Goal: Task Accomplishment & Management: Use online tool/utility

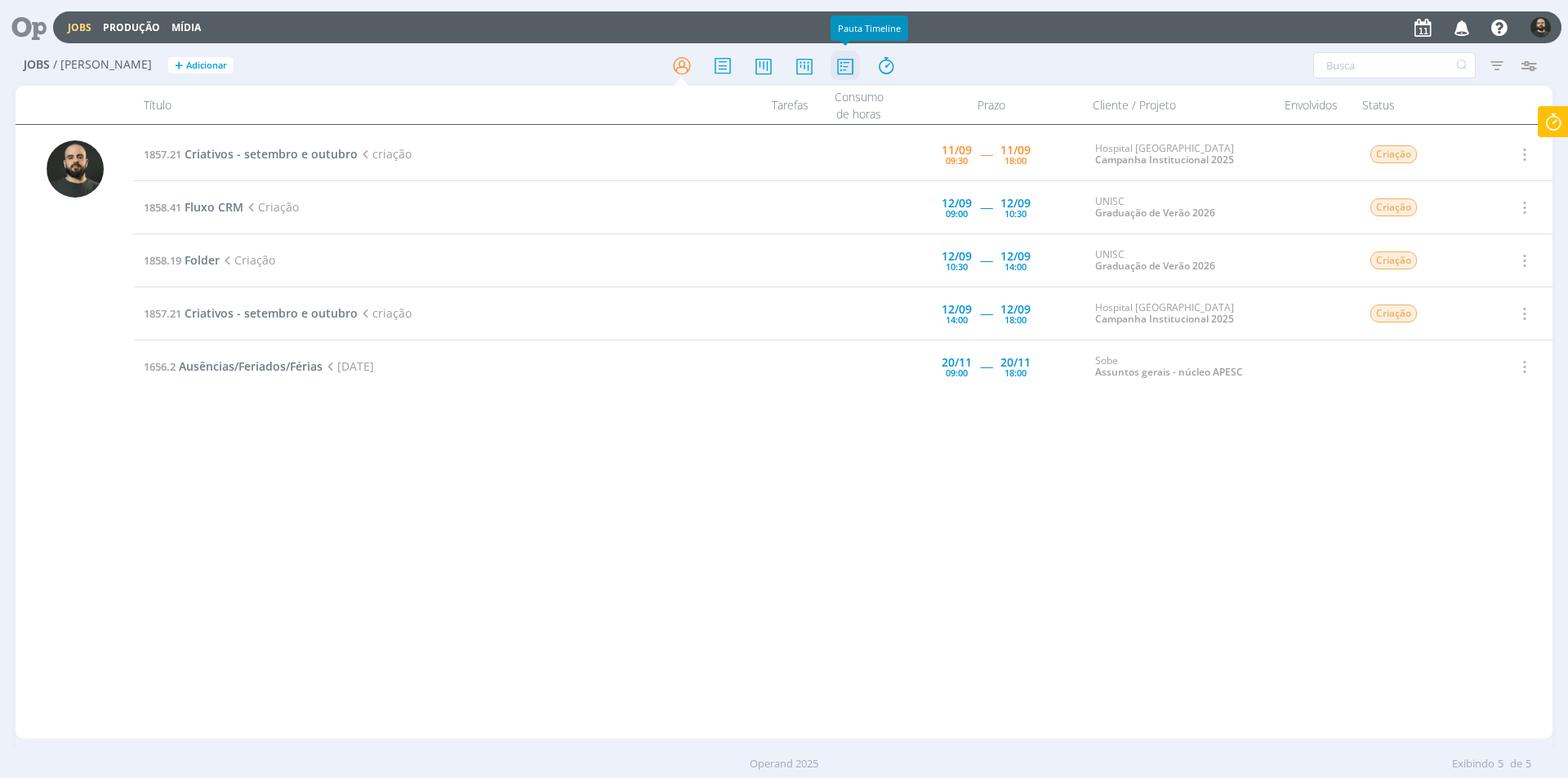
click at [842, 67] on icon at bounding box center [845, 65] width 29 height 32
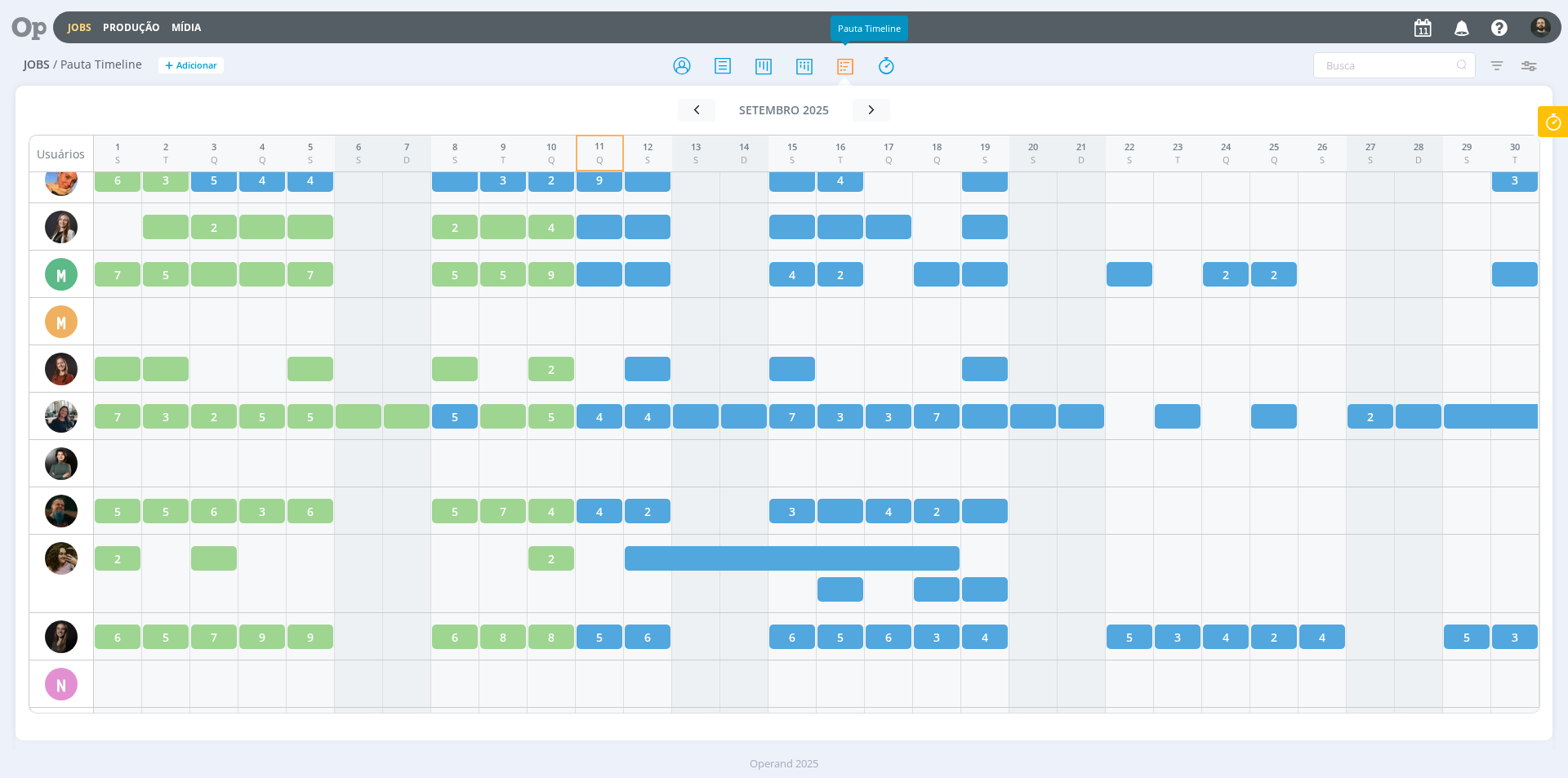
scroll to position [1601, 0]
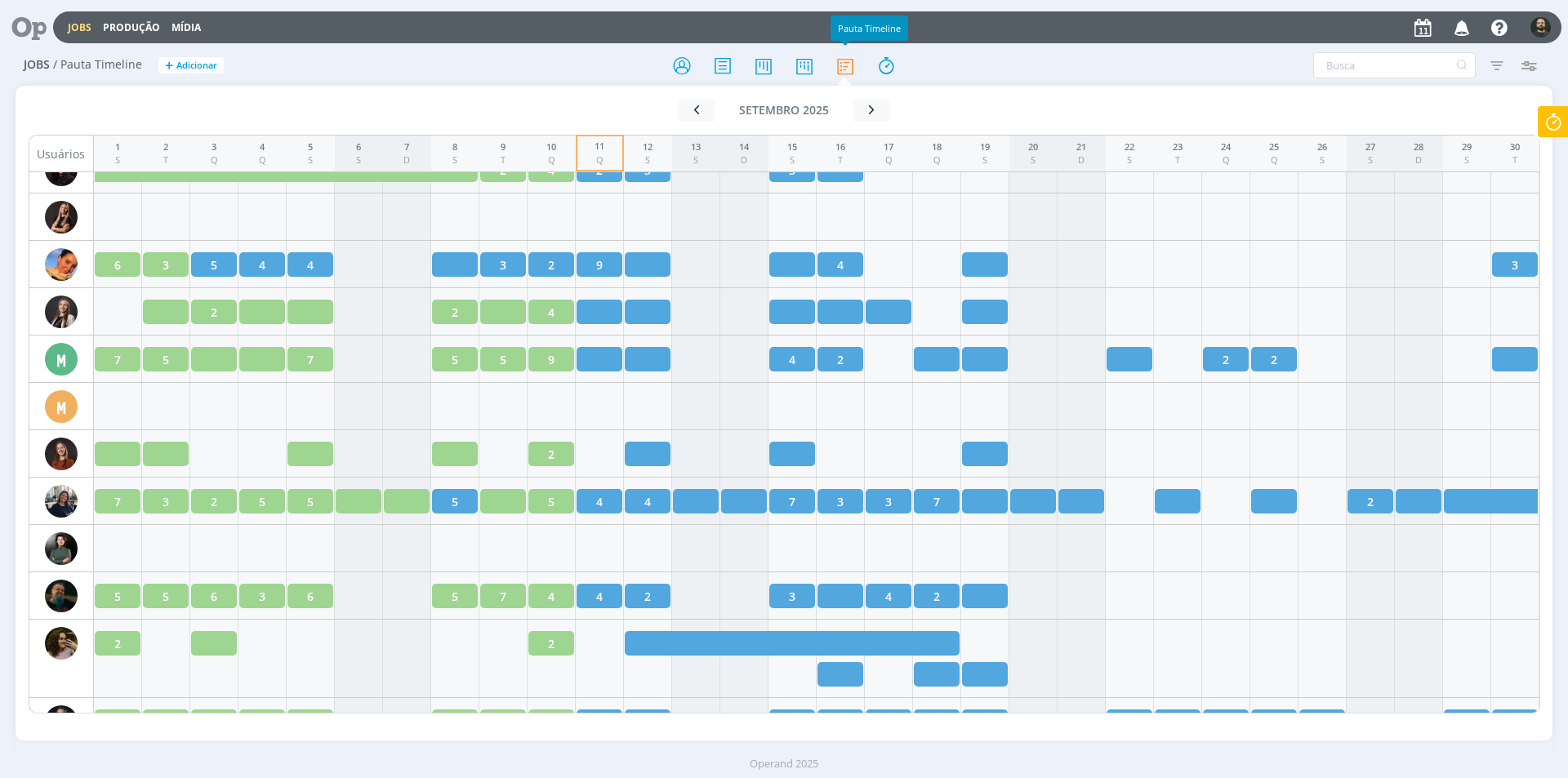
click at [22, 27] on icon at bounding box center [23, 27] width 33 height 32
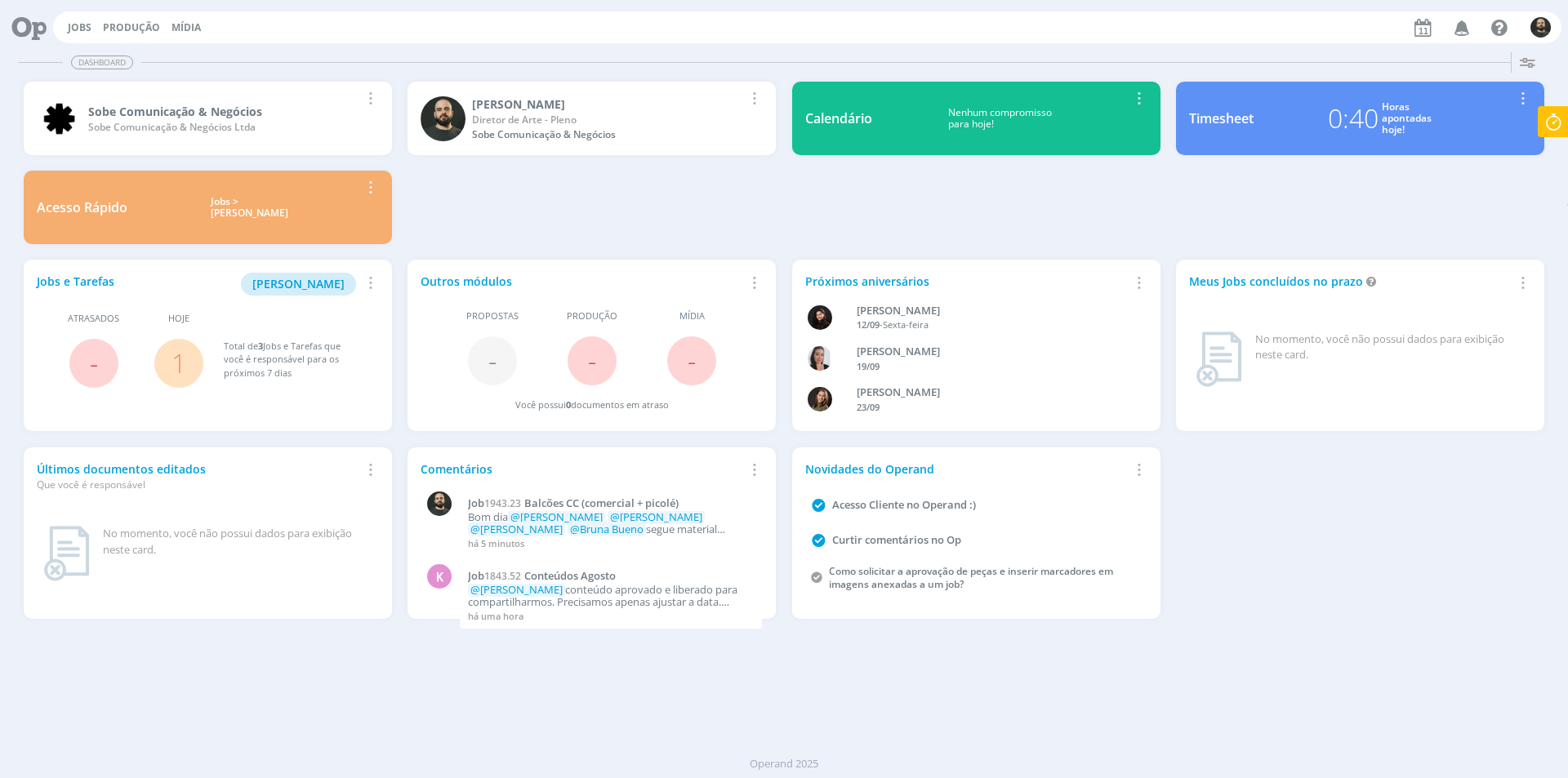
click at [1565, 112] on icon at bounding box center [1553, 122] width 29 height 32
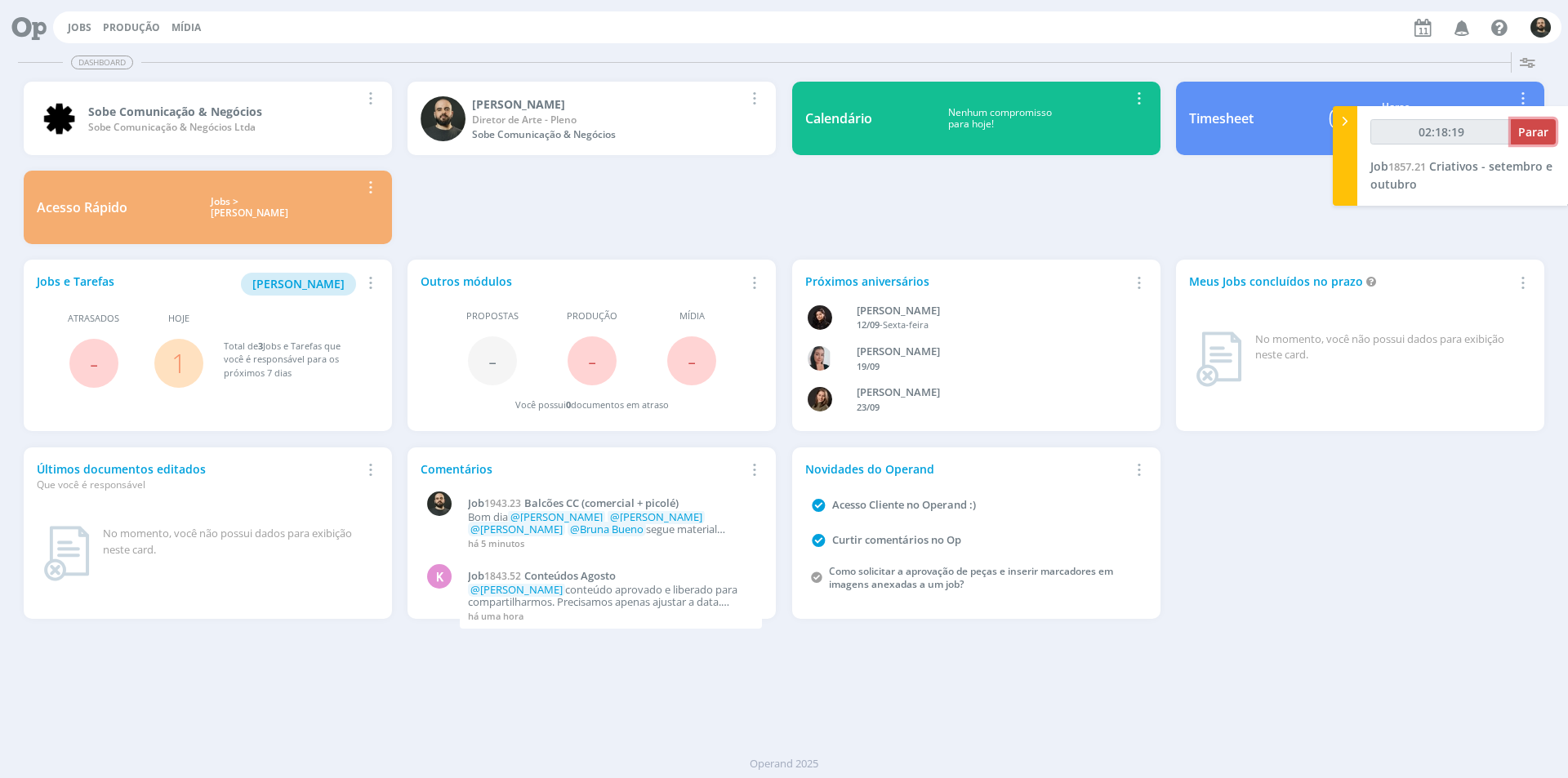
click at [1528, 129] on span "Parar" at bounding box center [1533, 132] width 30 height 15
click at [1528, 131] on span "Parar" at bounding box center [1533, 132] width 30 height 15
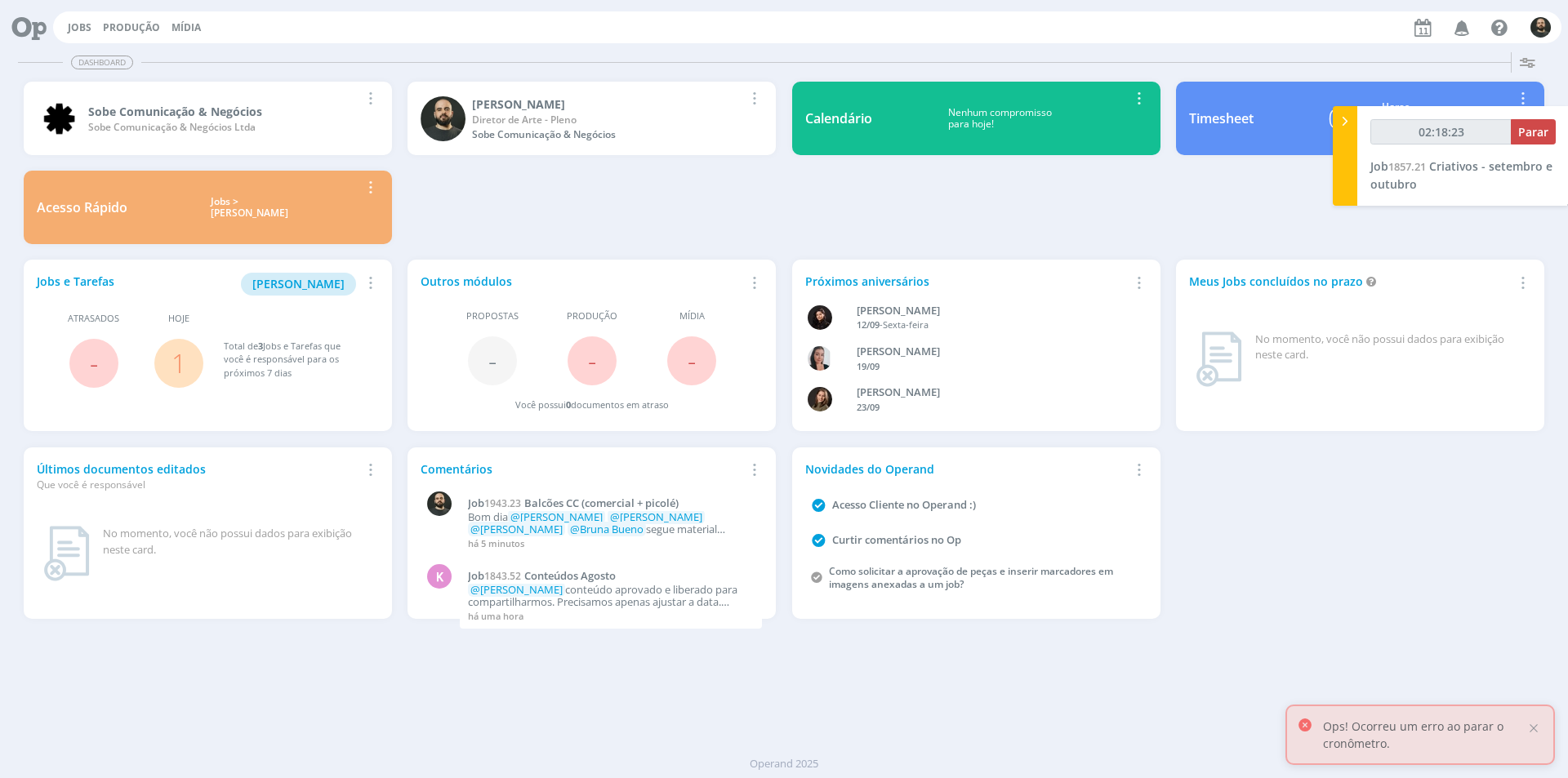
type input "02:19:00"
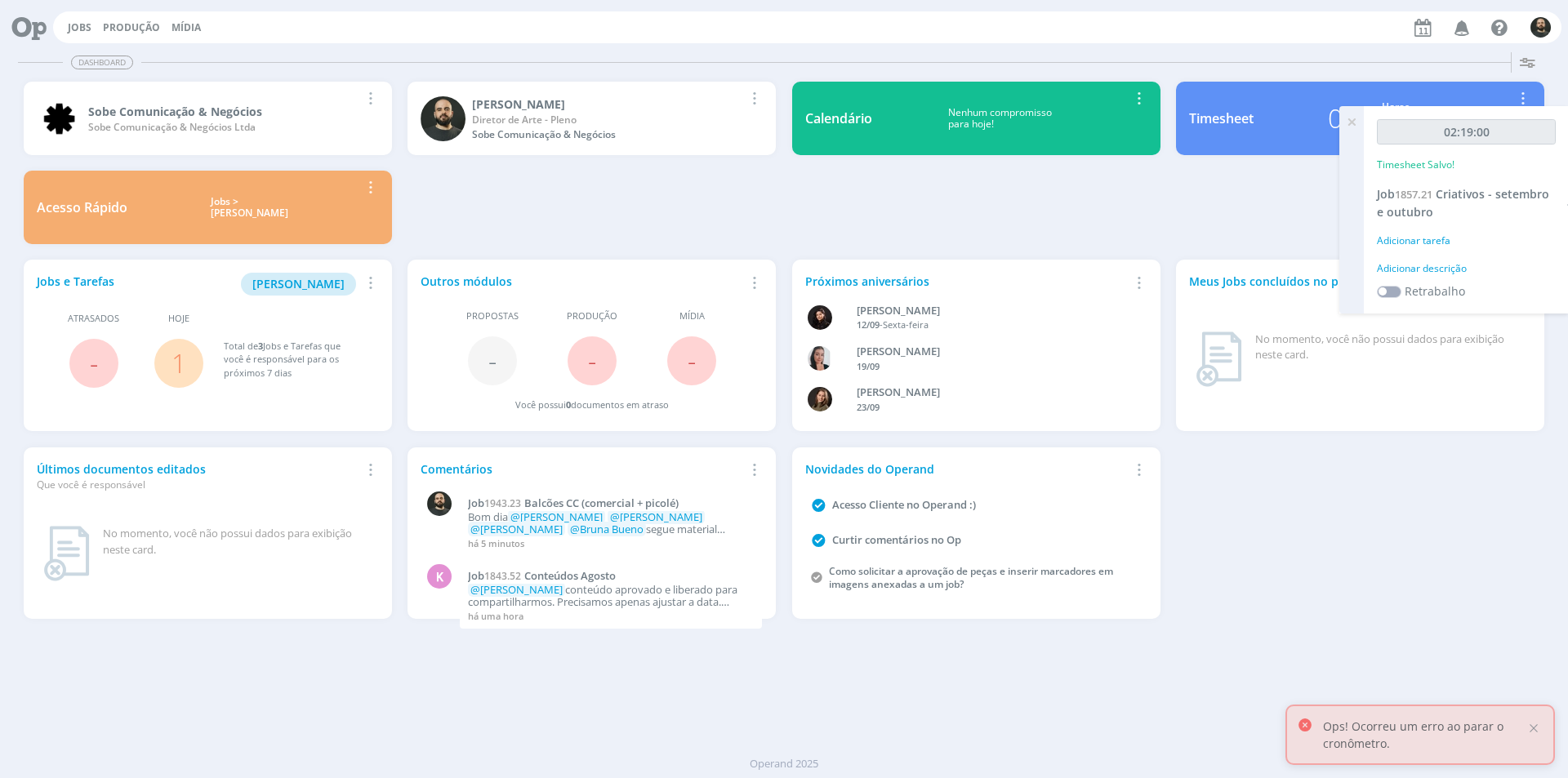
click at [1449, 273] on div "Adicionar descrição" at bounding box center [1466, 268] width 179 height 15
click at [1439, 308] on textarea at bounding box center [1466, 295] width 171 height 58
type textarea "Criação"
click at [1533, 406] on span "Salvar" at bounding box center [1528, 400] width 33 height 15
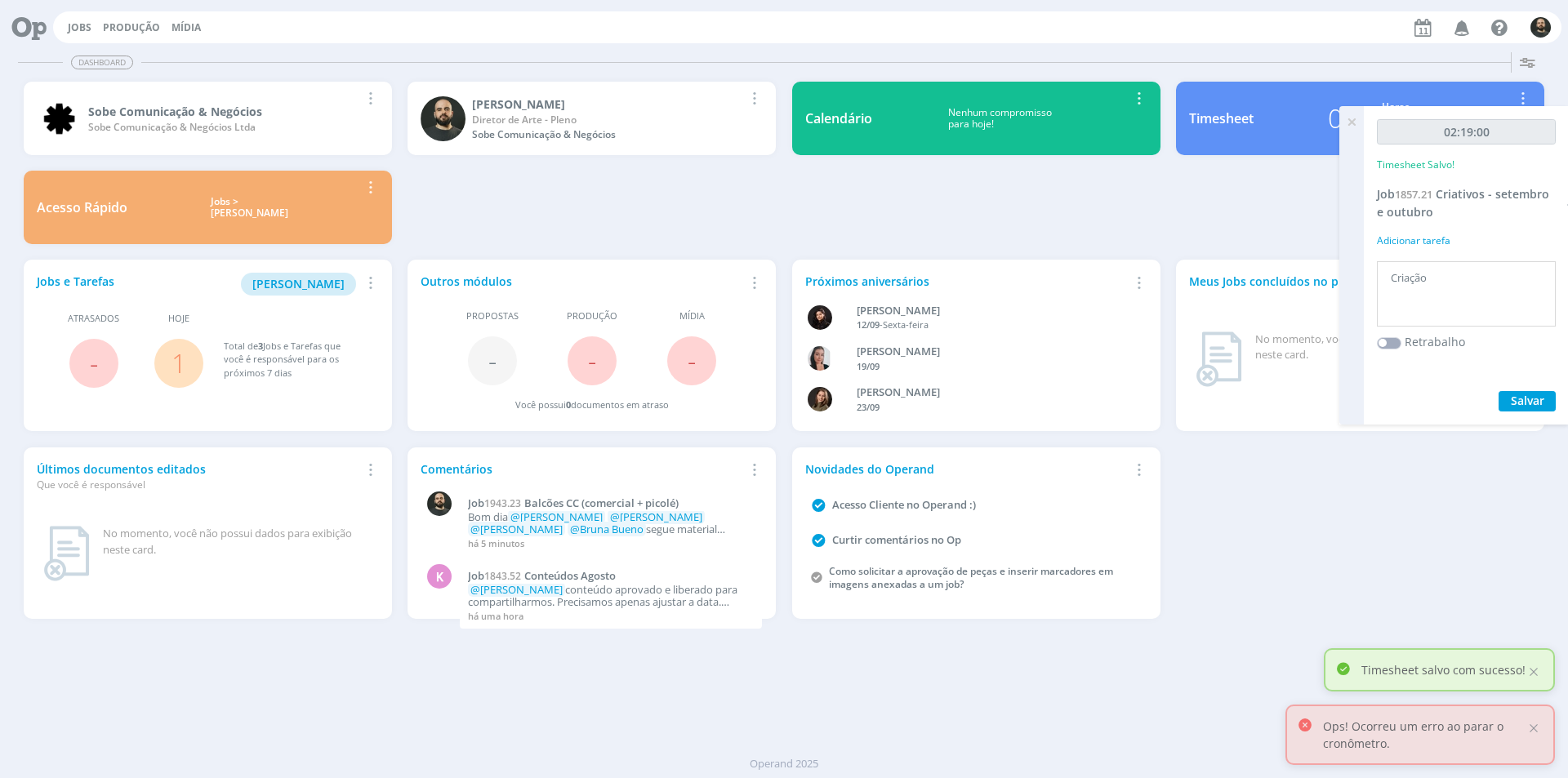
click at [1349, 124] on icon at bounding box center [1352, 122] width 29 height 32
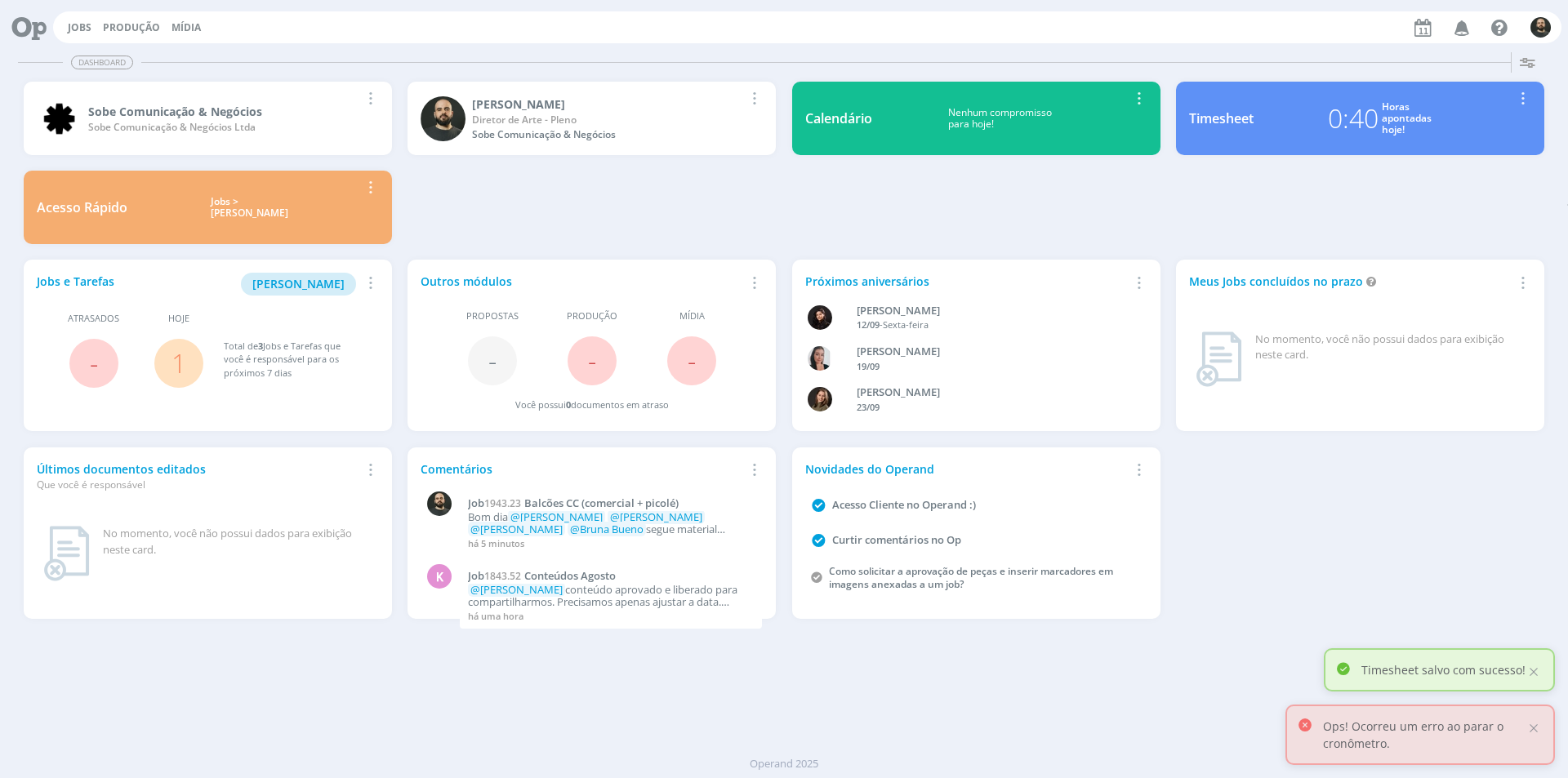
click at [35, 27] on icon at bounding box center [23, 27] width 33 height 32
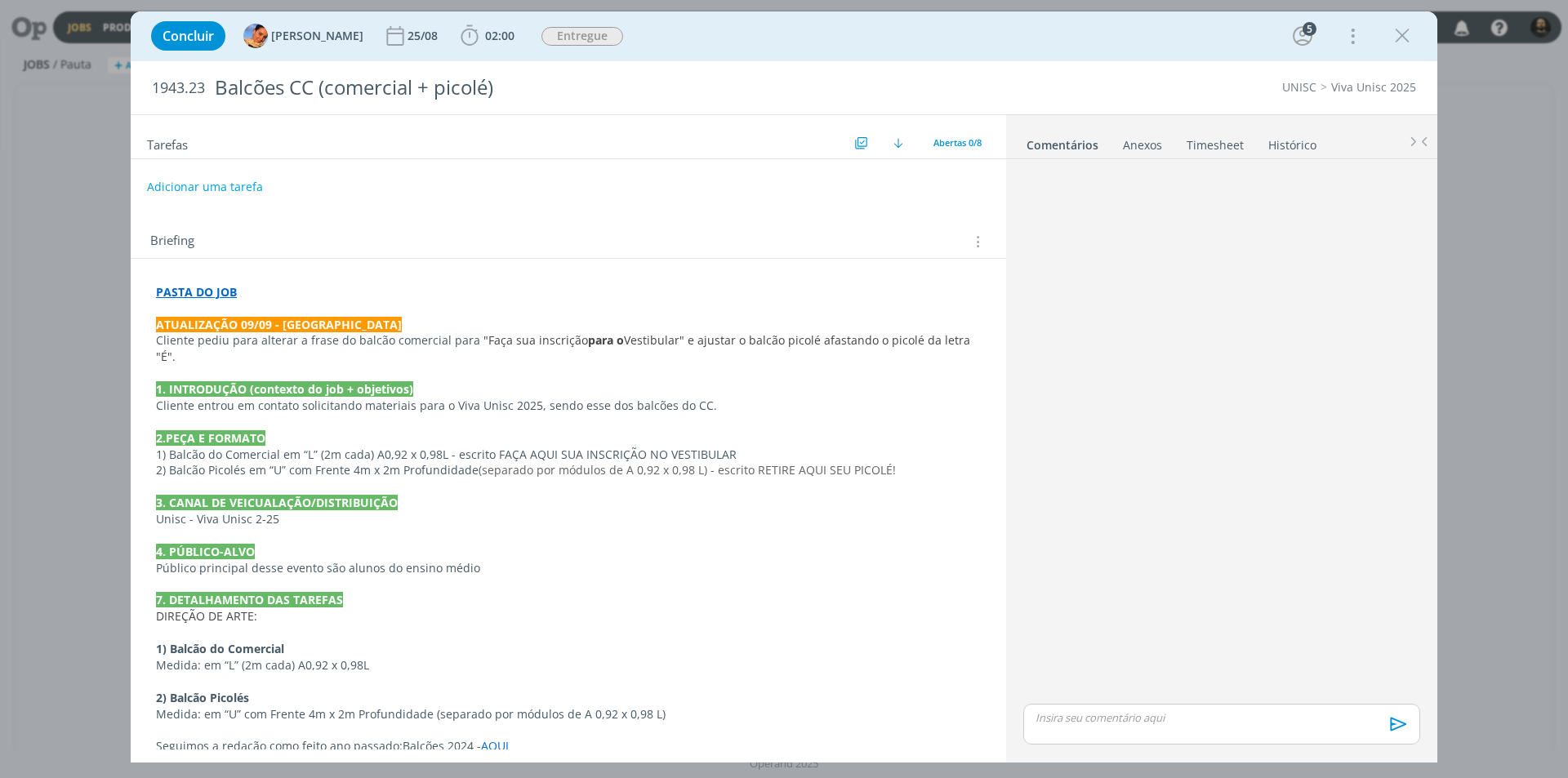
scroll to position [350, 0]
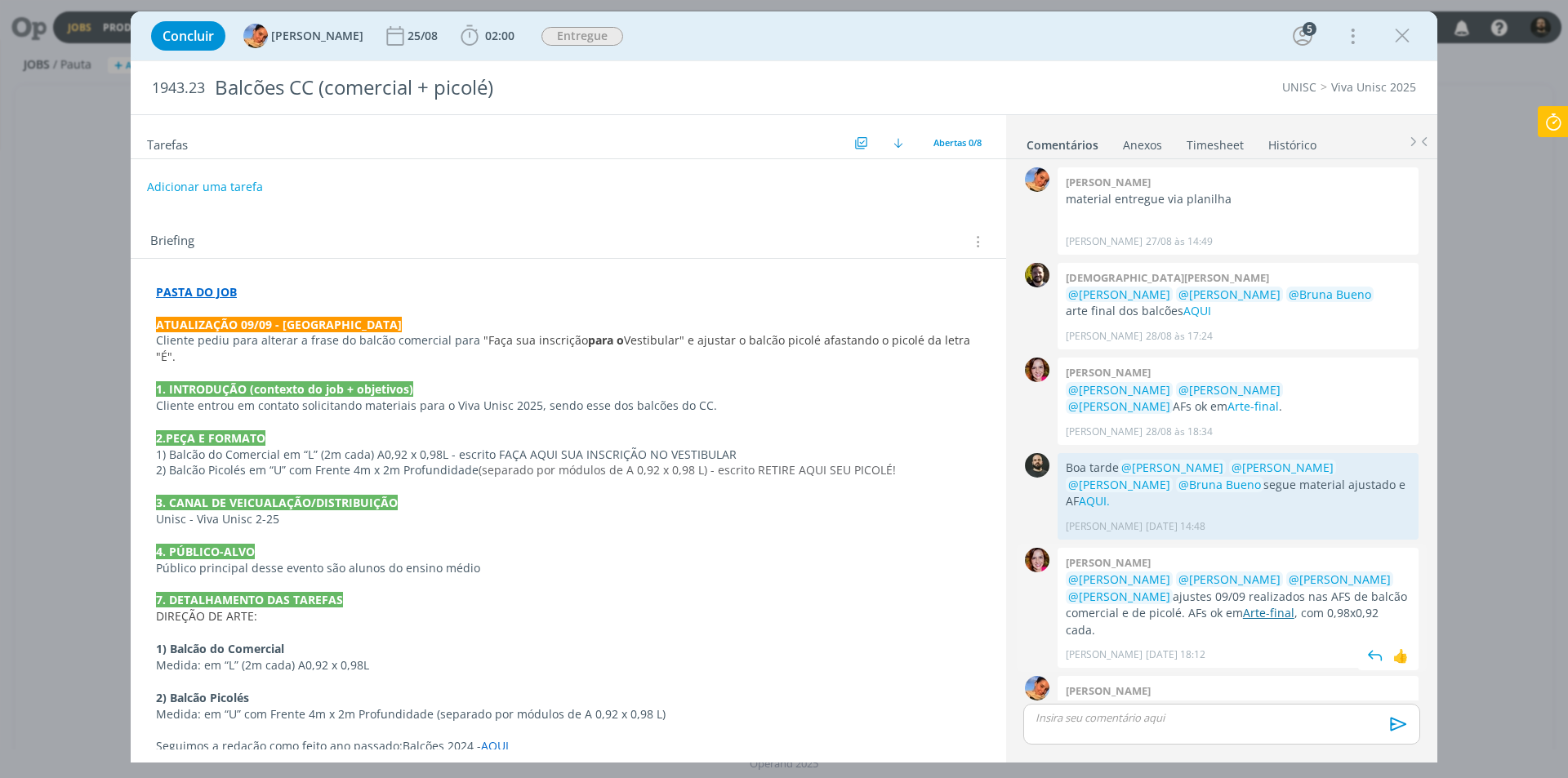
click at [1243, 605] on link "Arte-final" at bounding box center [1269, 613] width 51 height 15
click at [1108, 727] on div "dialog" at bounding box center [1222, 724] width 397 height 41
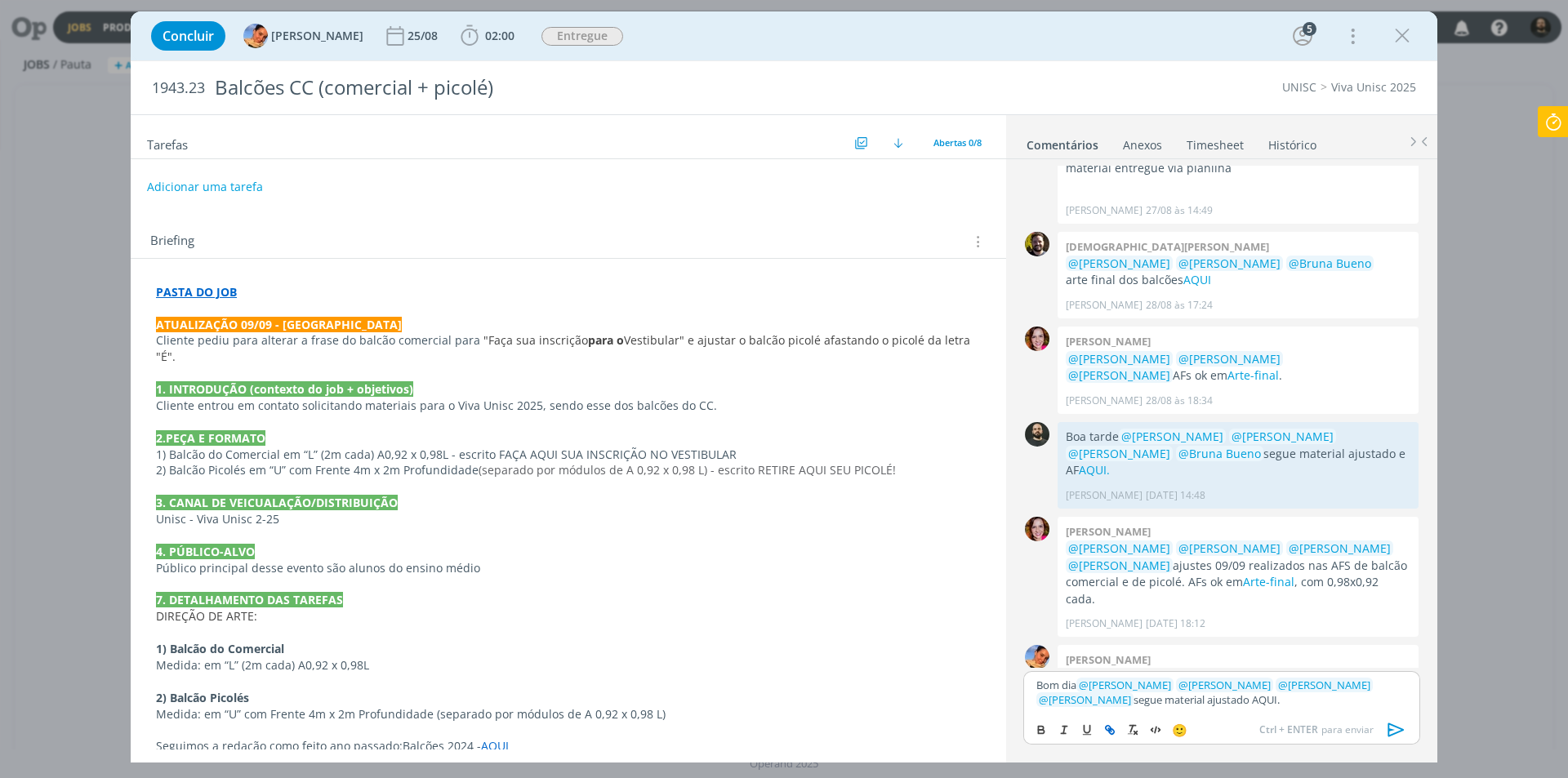
click at [1108, 727] on icon "dialog" at bounding box center [1109, 729] width 13 height 13
paste input "https://sobeae.sharepoint.com/:f:/s/SOBEAE/Ekt-VJAVB0hLjhZkLXEoW8kBKwo8K4wtQjq9…"
type input "https://sobeae.sharepoint.com/:f:/s/SOBEAE/Ekt-VJAVB0hLjhZkLXEoW8kBKwo8K4wtQjq9…"
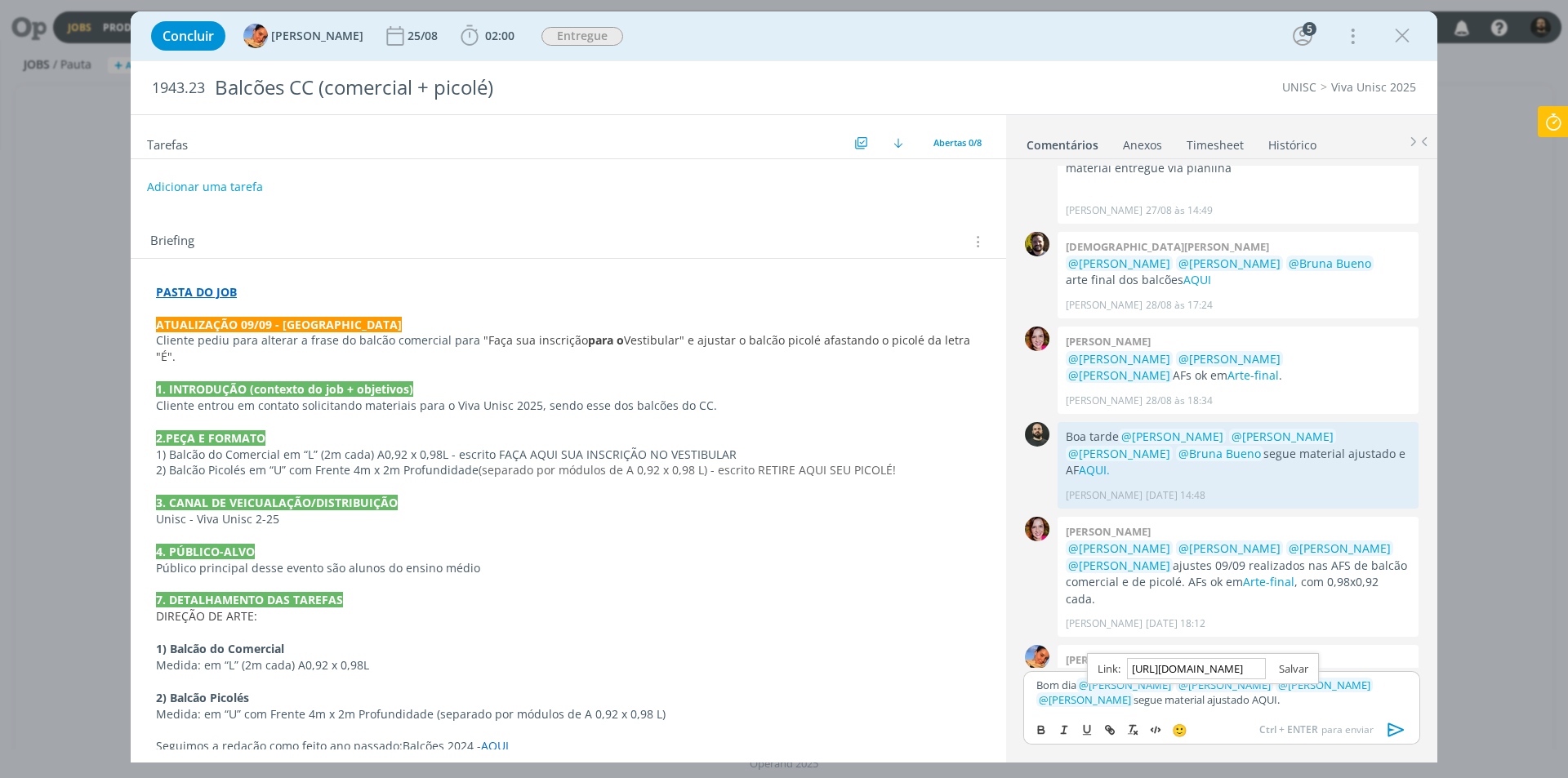
click at [1295, 671] on link "dialog" at bounding box center [1288, 668] width 43 height 15
click at [1289, 701] on p "Bom dia ﻿ @ Beatriz Luchese ﻿ ﻿ @ Luíza Santana ﻿ ﻿ @ Karoline Arend ﻿ ﻿ @ Brun…" at bounding box center [1222, 692] width 371 height 30
click at [1250, 696] on link "AQUI." at bounding box center [1264, 699] width 27 height 15
click at [1193, 672] on link "https://sobeae.sharepoint.com/:f:/s/SOBEAE/Ekt-VJAVB0hLjhZkLXEoW8kBKwo8K4wtQjq9…" at bounding box center [1153, 668] width 111 height 21
click at [1399, 727] on icon "dialog" at bounding box center [1397, 729] width 16 height 14
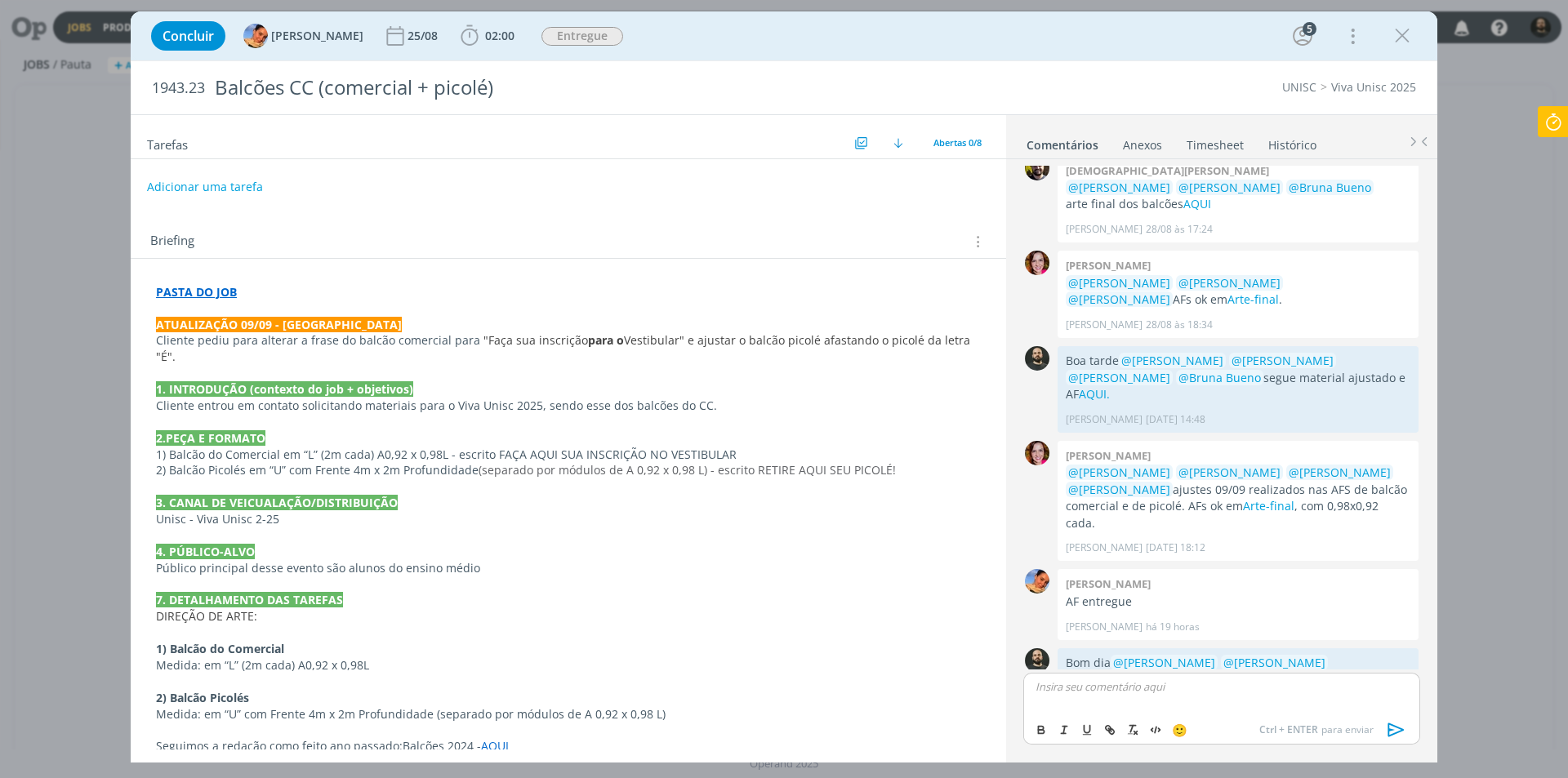
scroll to position [459, 0]
click at [1404, 29] on icon "dialog" at bounding box center [1403, 36] width 25 height 25
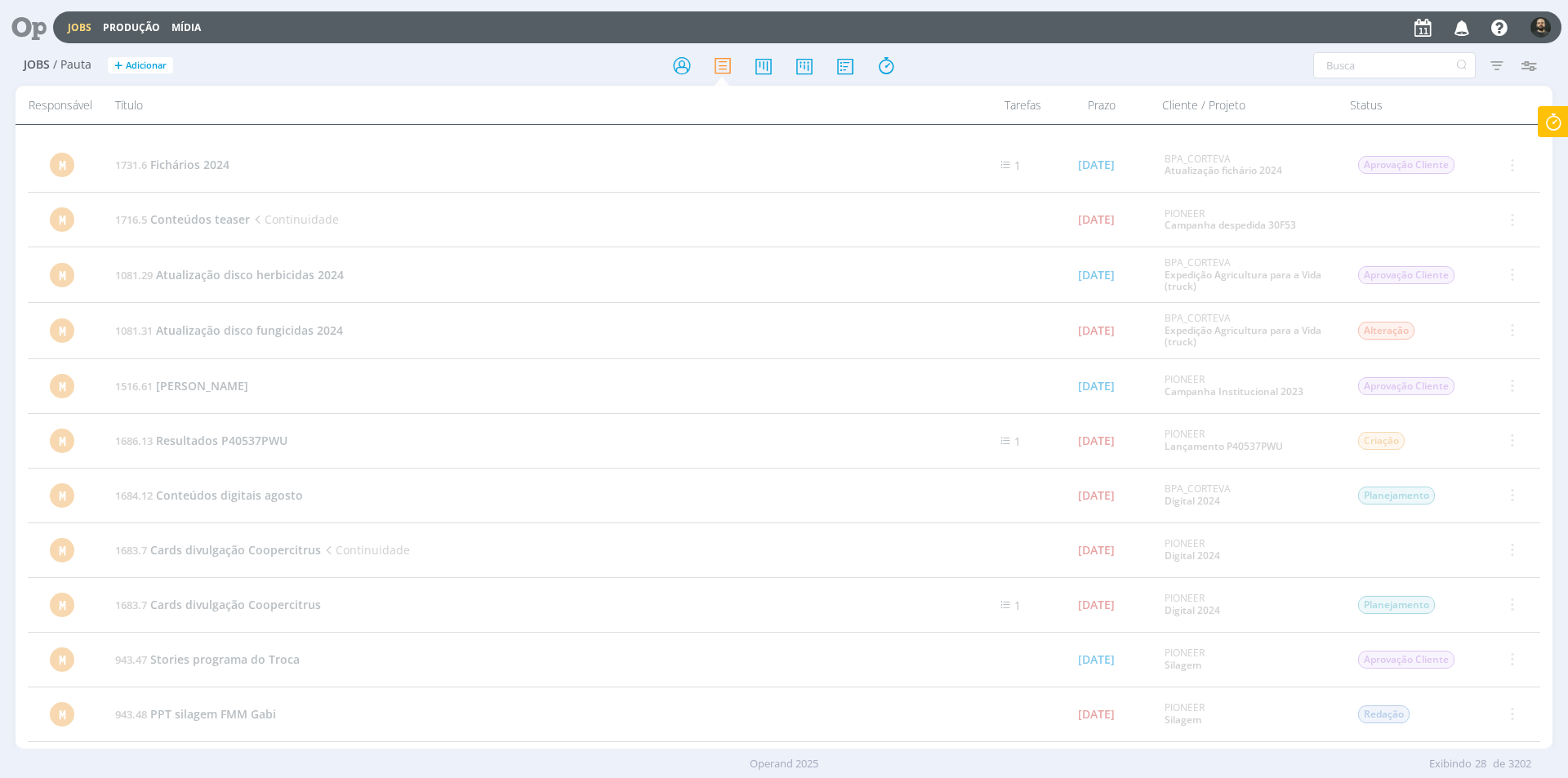
click at [31, 33] on icon at bounding box center [23, 27] width 33 height 32
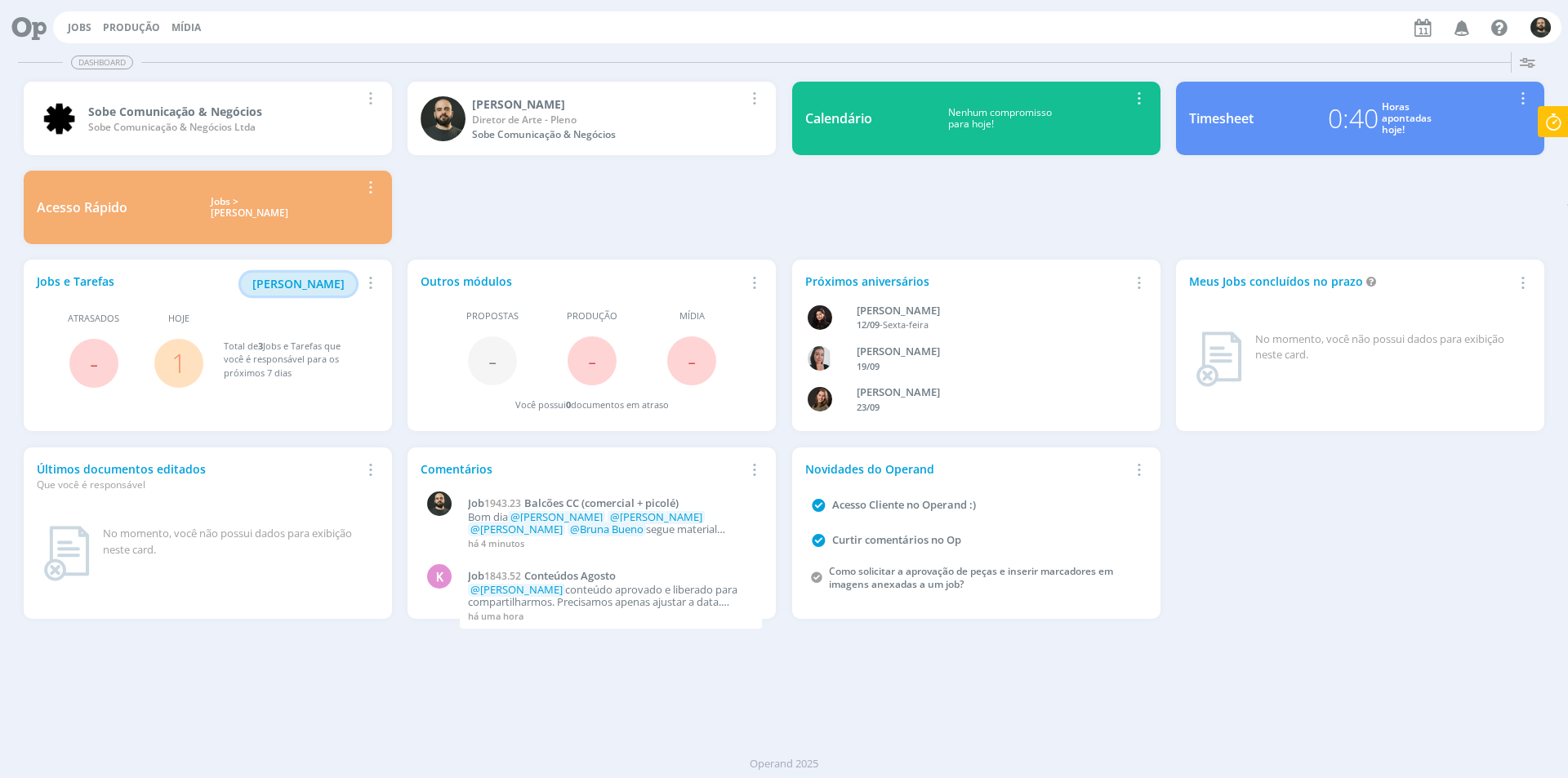
click at [315, 281] on span "[PERSON_NAME]" at bounding box center [298, 284] width 93 height 15
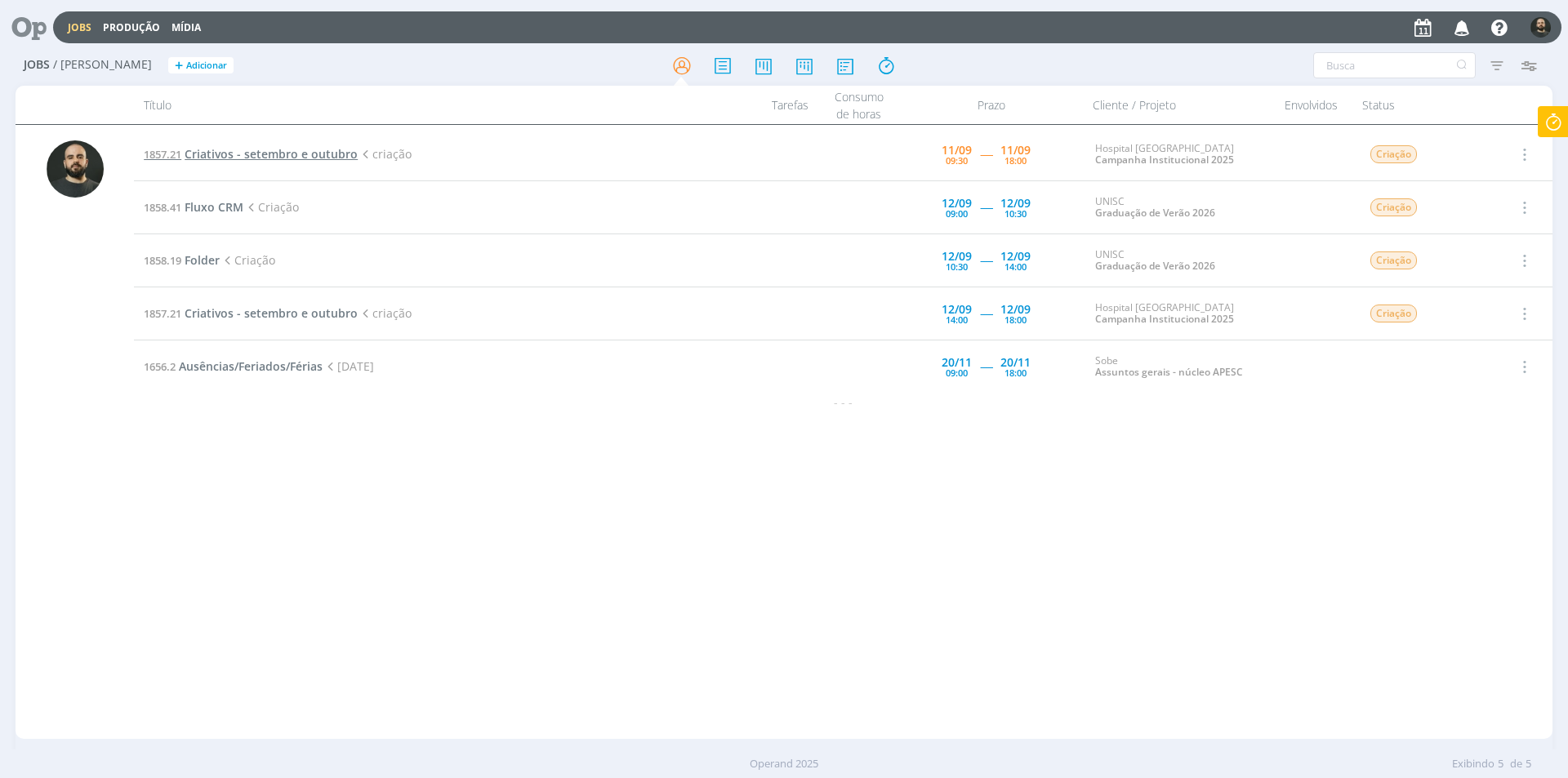
click at [259, 159] on span "Criativos - setembro e outubro" at bounding box center [271, 154] width 173 height 15
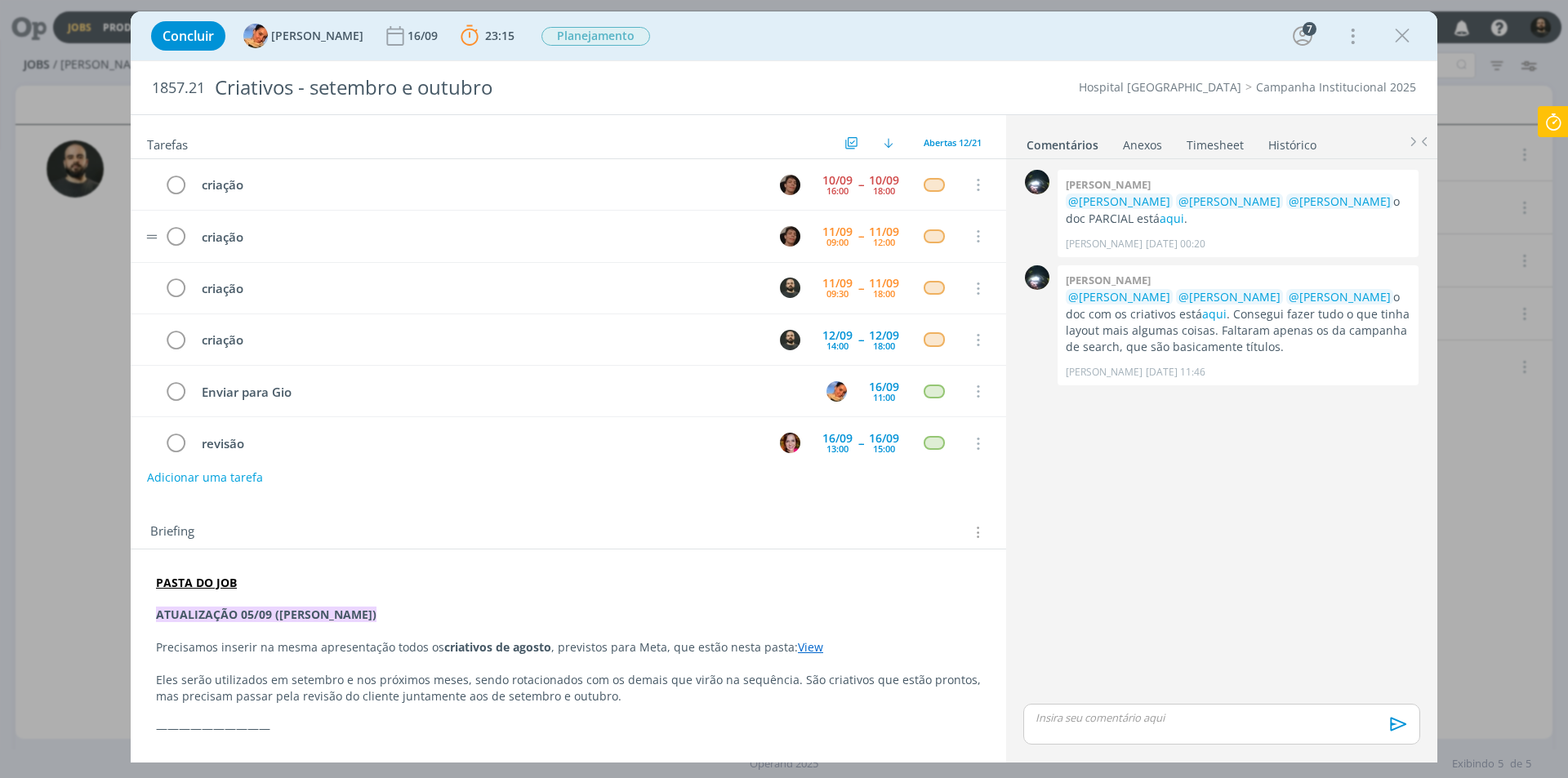
scroll to position [52, 0]
click at [1553, 118] on icon at bounding box center [1553, 122] width 29 height 32
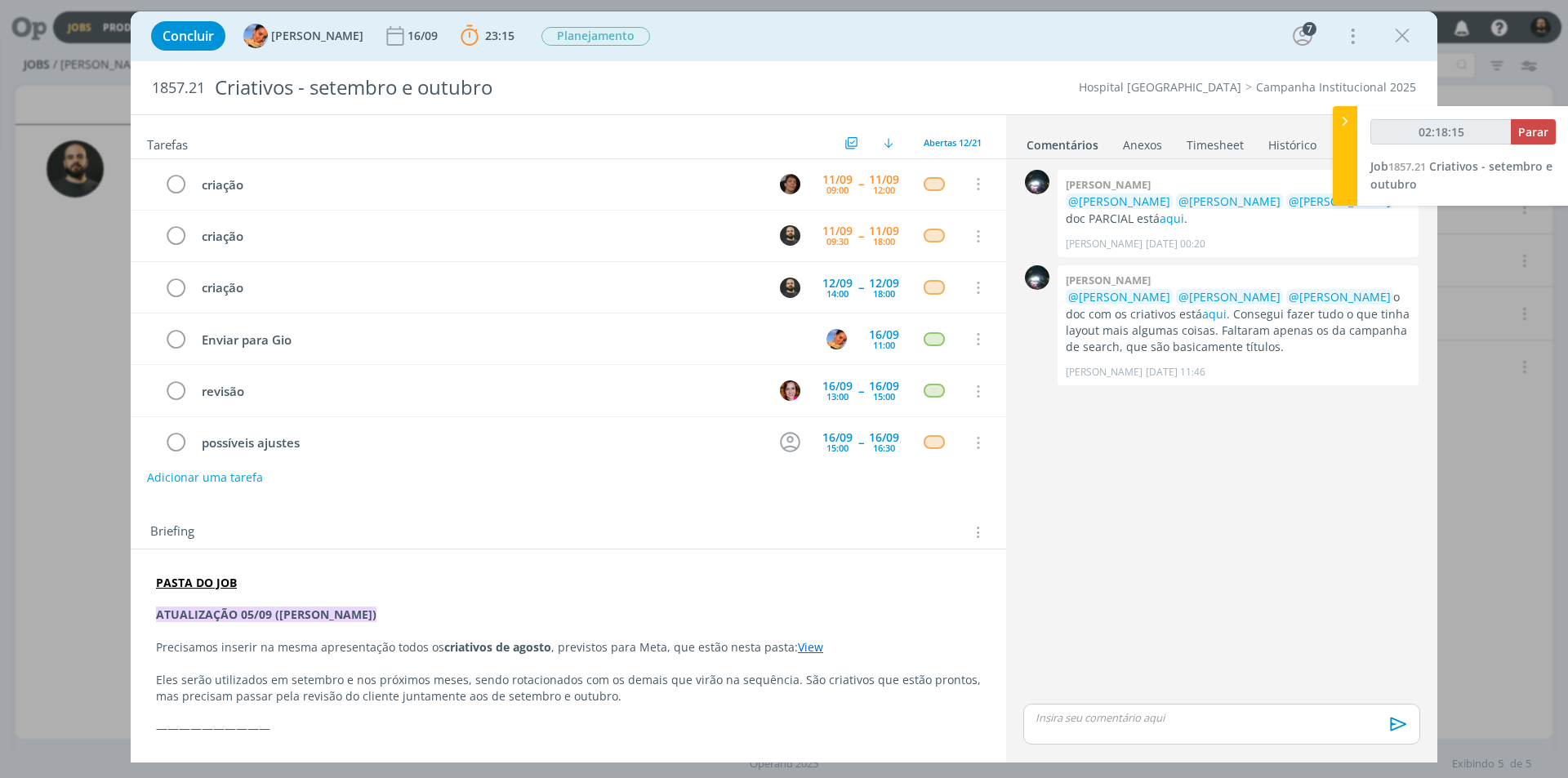
type input "02:18:17"
